Goal: Register for event/course

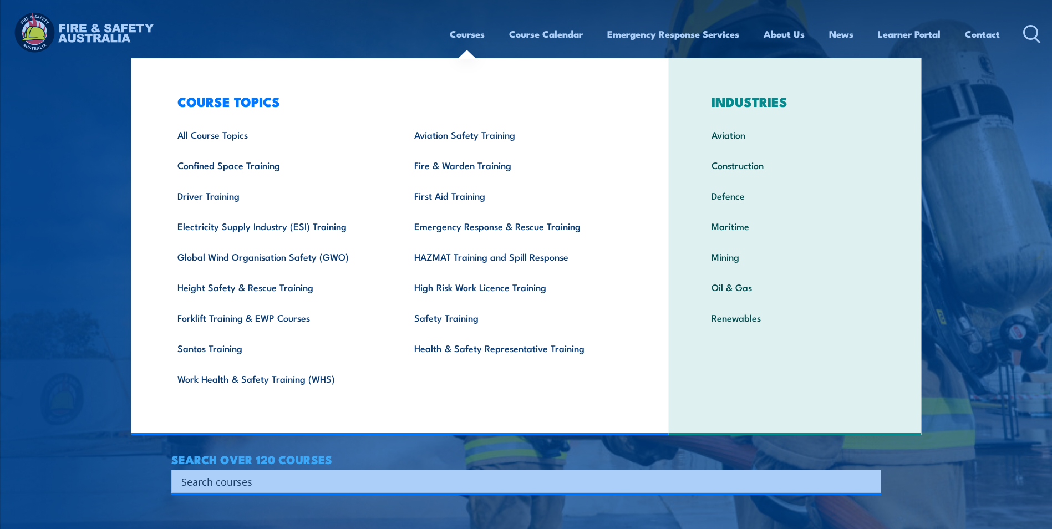
click at [435, 14] on div "Courses Course Calendar Emergency Response Services Services Overview Emergency…" at bounding box center [526, 34] width 1030 height 48
click at [372, 480] on input "Search input" at bounding box center [519, 481] width 676 height 17
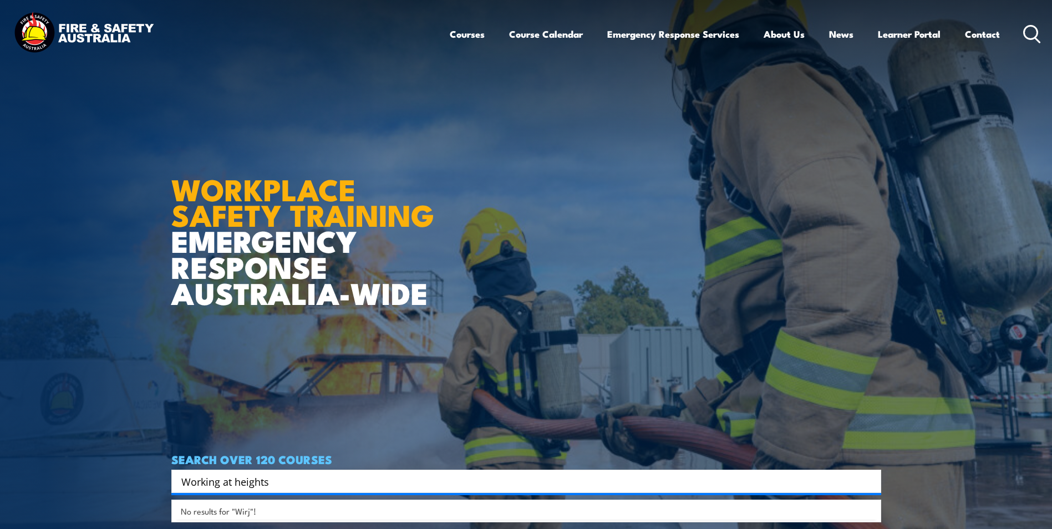
type input "Working at heights"
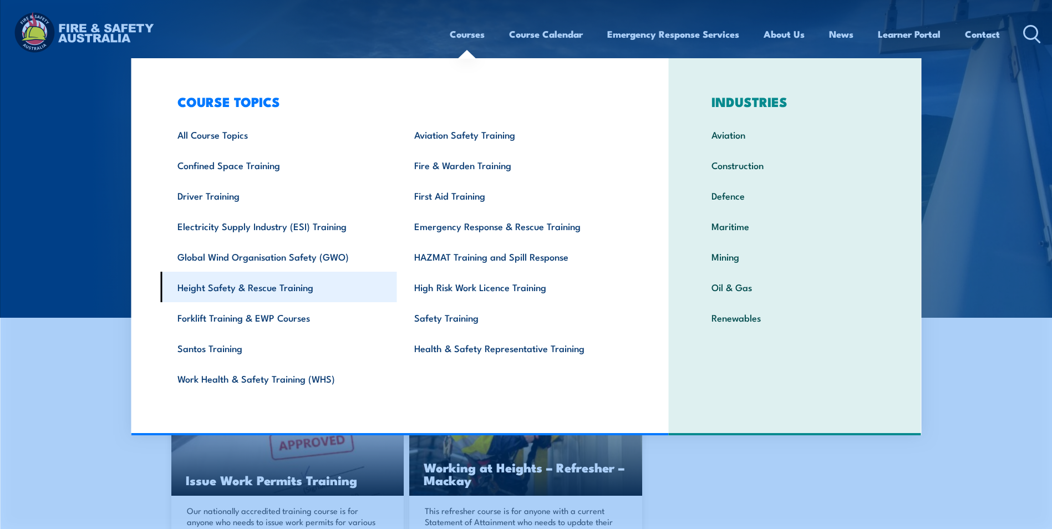
click at [230, 293] on link "Height Safety & Rescue Training" at bounding box center [278, 287] width 237 height 31
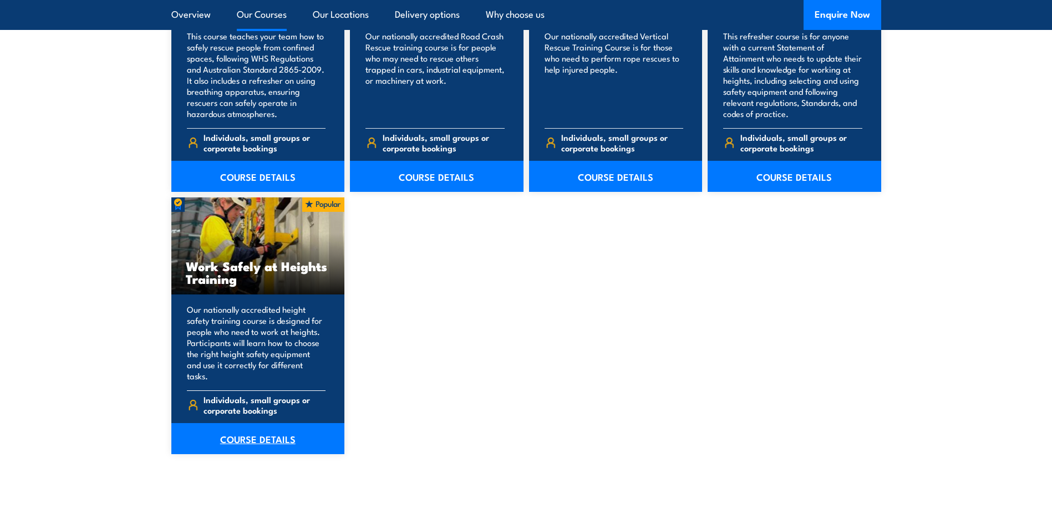
scroll to position [1387, 0]
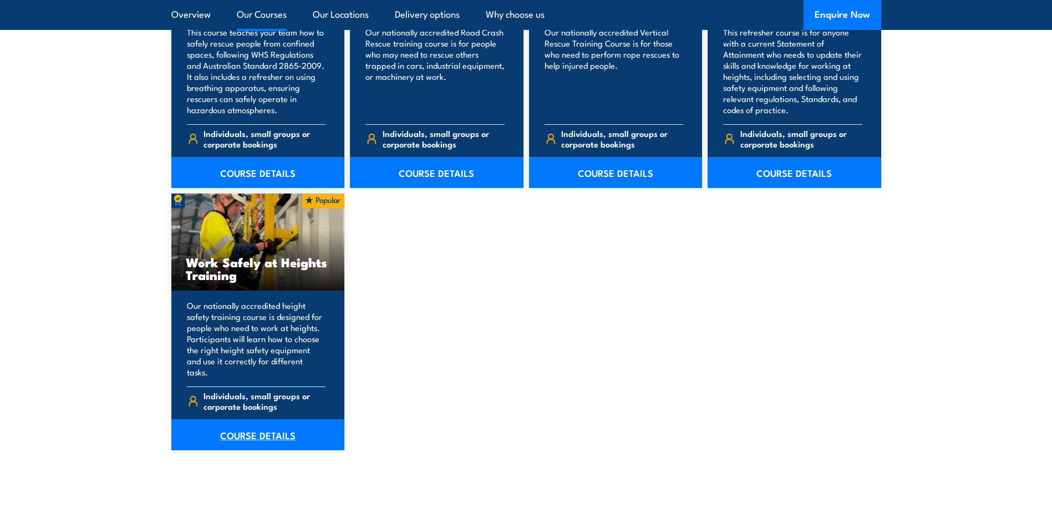
click at [243, 419] on link "COURSE DETAILS" at bounding box center [258, 434] width 174 height 31
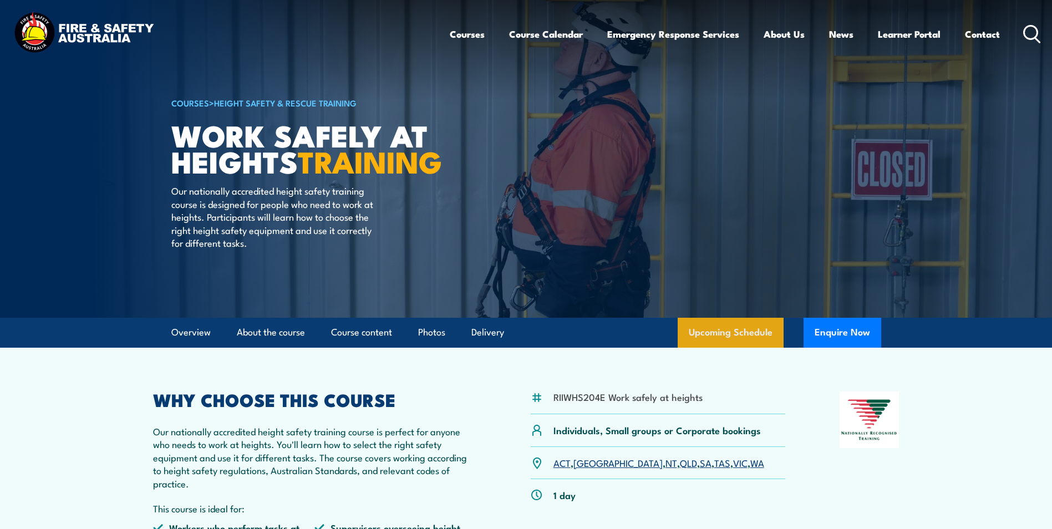
click at [729, 327] on link "Upcoming Schedule" at bounding box center [731, 333] width 106 height 30
